Goal: Check status

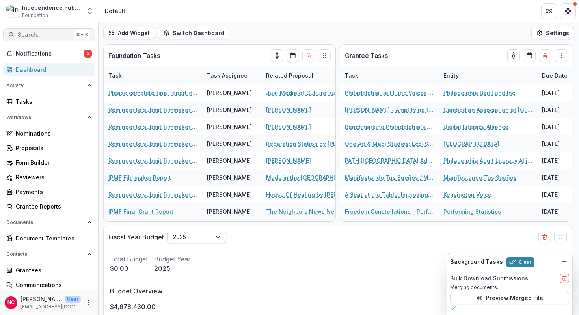
click at [61, 34] on span "Search..." at bounding box center [44, 35] width 53 height 7
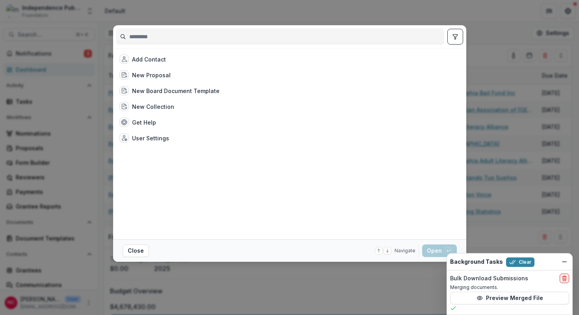
click at [254, 15] on div "Add Contact New Proposal New Board Document Template New Collection Get Help Us…" at bounding box center [289, 157] width 579 height 315
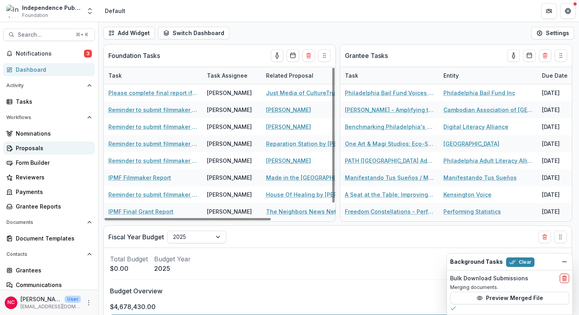
click at [30, 150] on div "Proposals" at bounding box center [52, 148] width 73 height 8
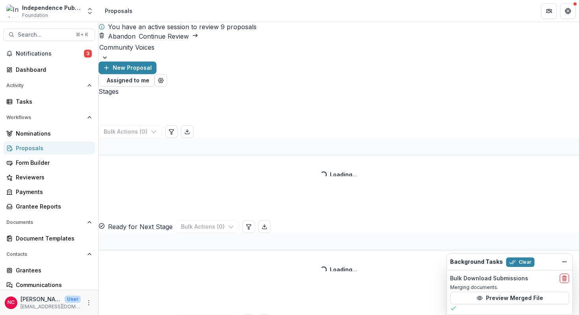
click at [174, 58] on div at bounding box center [339, 58] width 481 height 8
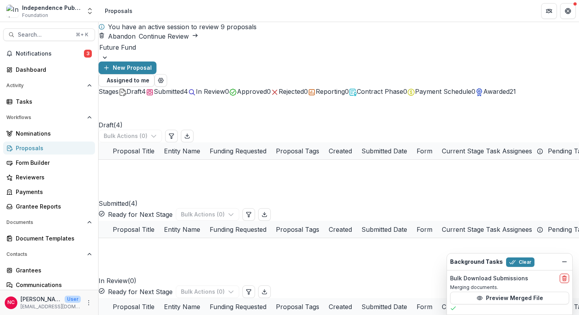
click at [184, 93] on span "Submitted" at bounding box center [169, 92] width 30 height 8
